Goal: Task Accomplishment & Management: Use online tool/utility

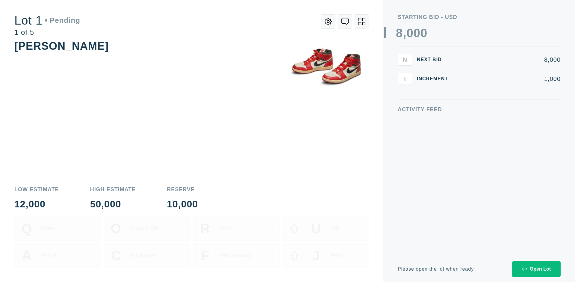
click at [536, 268] on div "Open Lot" at bounding box center [536, 268] width 29 height 5
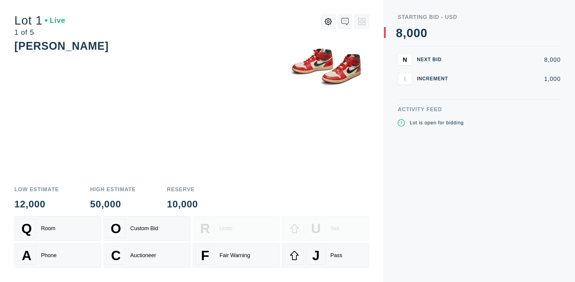
click at [325, 255] on div "J Pass" at bounding box center [325, 254] width 81 height 19
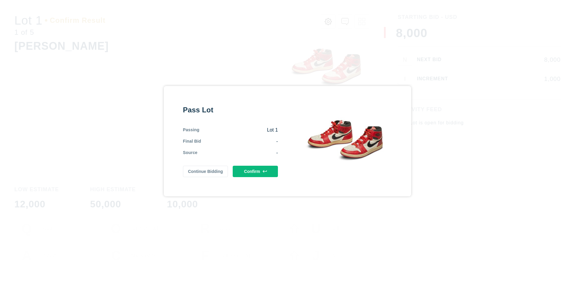
click at [255, 171] on button "Confirm" at bounding box center [255, 170] width 45 height 11
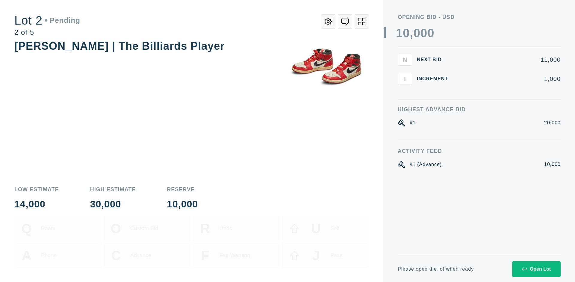
click at [536, 268] on div "Open Lot" at bounding box center [536, 268] width 29 height 5
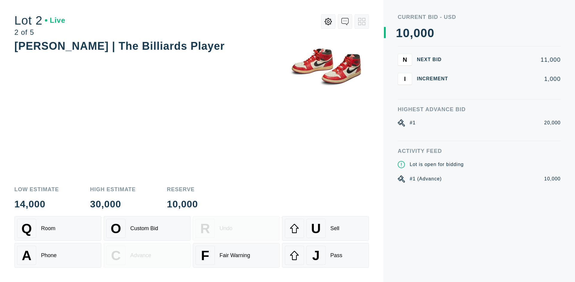
click at [325, 255] on div "J Pass" at bounding box center [325, 254] width 81 height 19
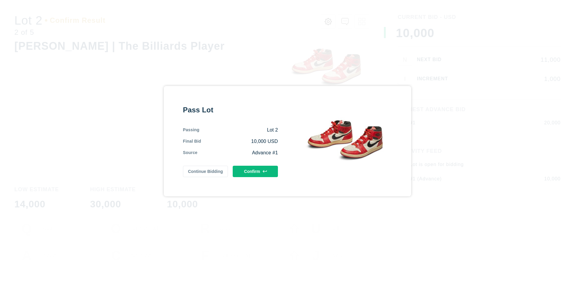
click at [255, 171] on button "Confirm" at bounding box center [255, 170] width 45 height 11
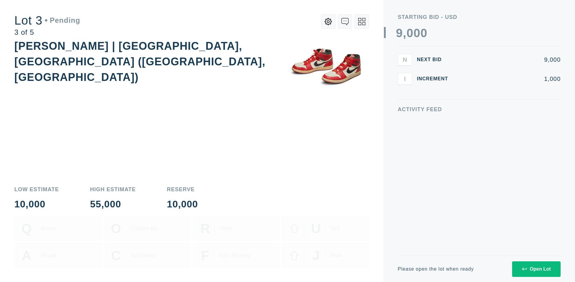
click at [536, 268] on div "Open Lot" at bounding box center [536, 268] width 29 height 5
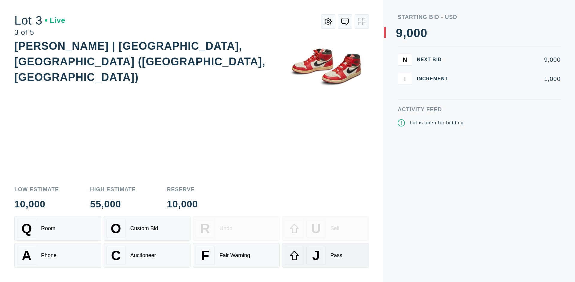
click at [325, 255] on div "J Pass" at bounding box center [325, 254] width 81 height 19
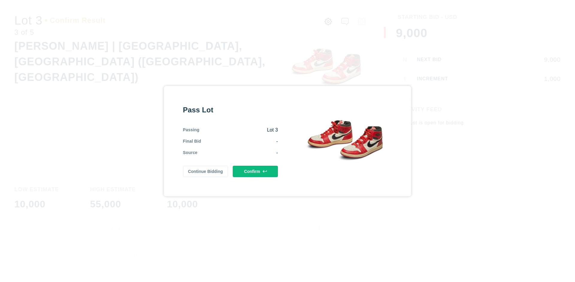
click at [255, 171] on button "Confirm" at bounding box center [255, 170] width 45 height 11
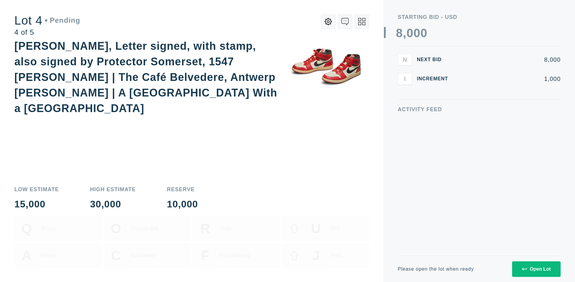
click at [362, 22] on icon at bounding box center [361, 21] width 7 height 7
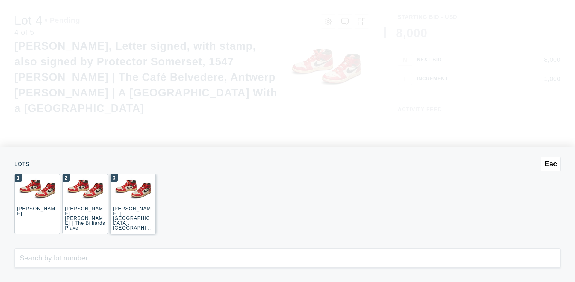
click at [133, 204] on div "3 JOAQUÍN SOROLLA | La Caleta, Málaga (La Caleta Beach, Málaga)" at bounding box center [132, 204] width 45 height 60
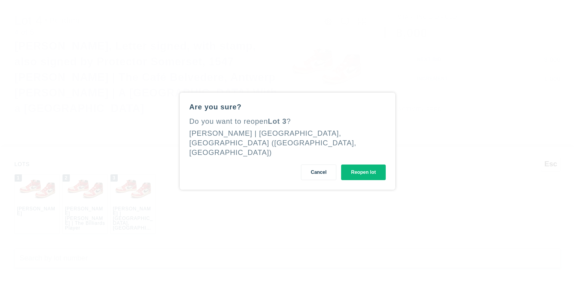
click at [363, 166] on button "Reopen lot" at bounding box center [363, 172] width 45 height 16
